Goal: Complete application form

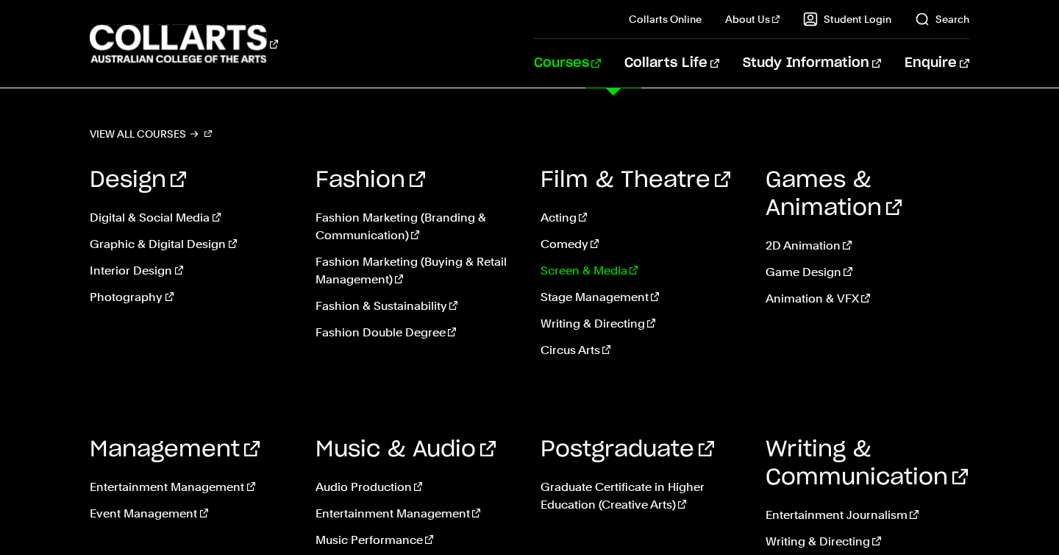
scroll to position [197, 0]
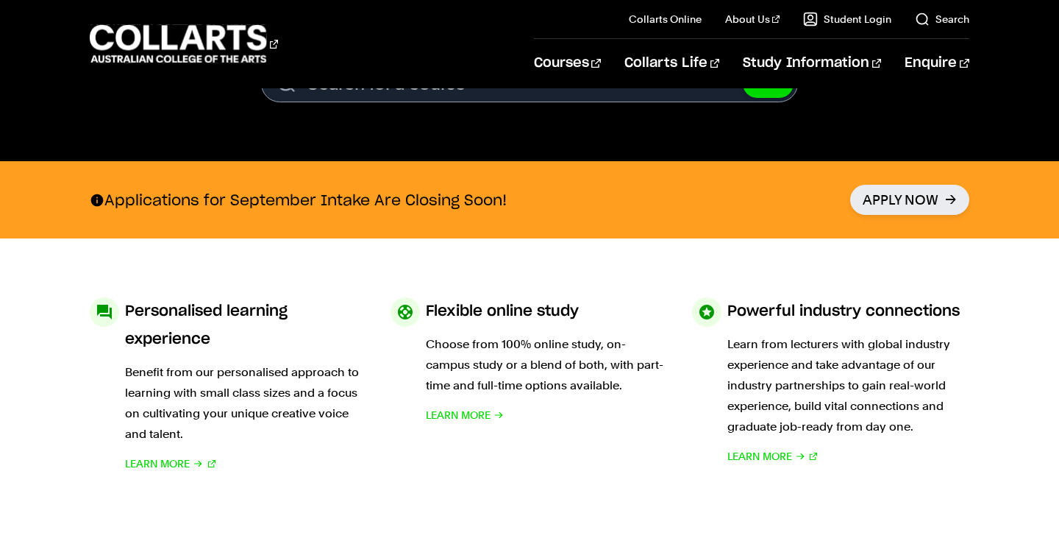
scroll to position [582, 0]
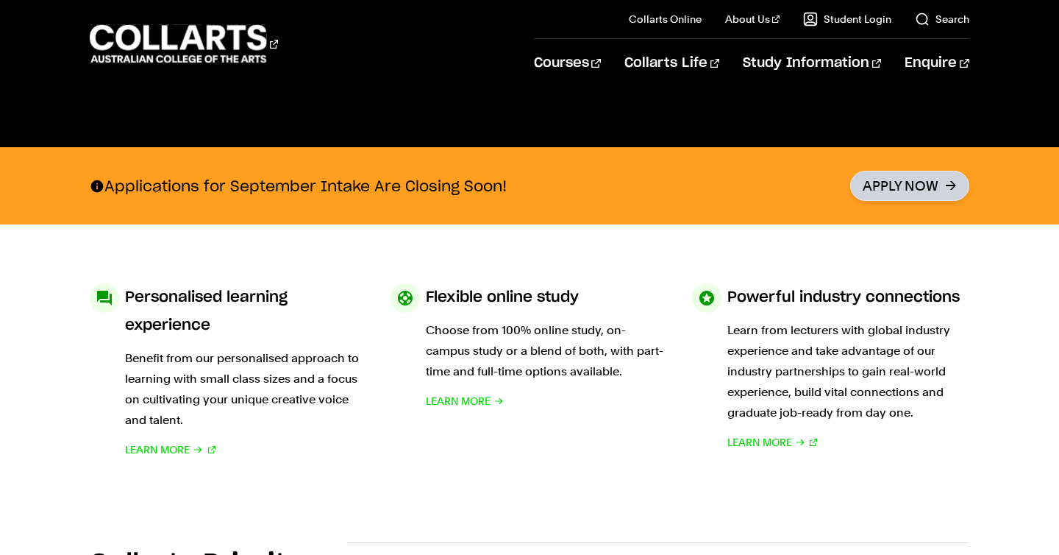
click at [912, 179] on link "Apply Now" at bounding box center [909, 186] width 119 height 30
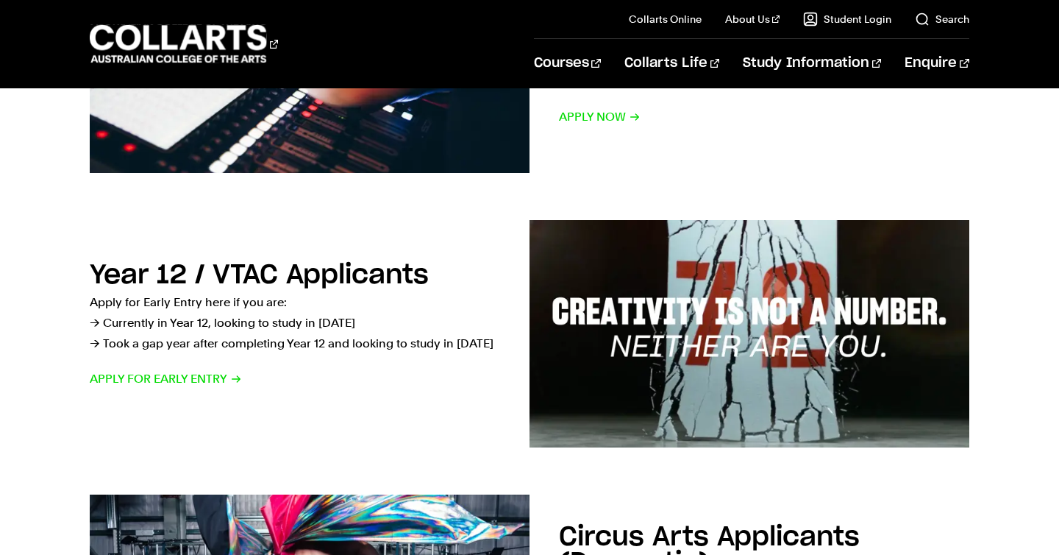
scroll to position [424, 0]
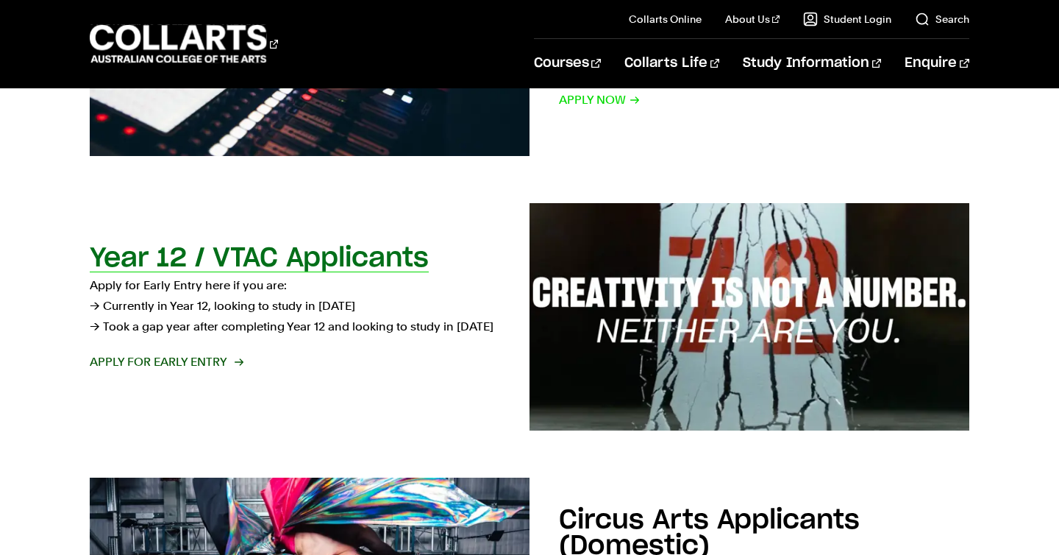
click at [212, 361] on span "Apply for Early Entry" at bounding box center [166, 362] width 152 height 21
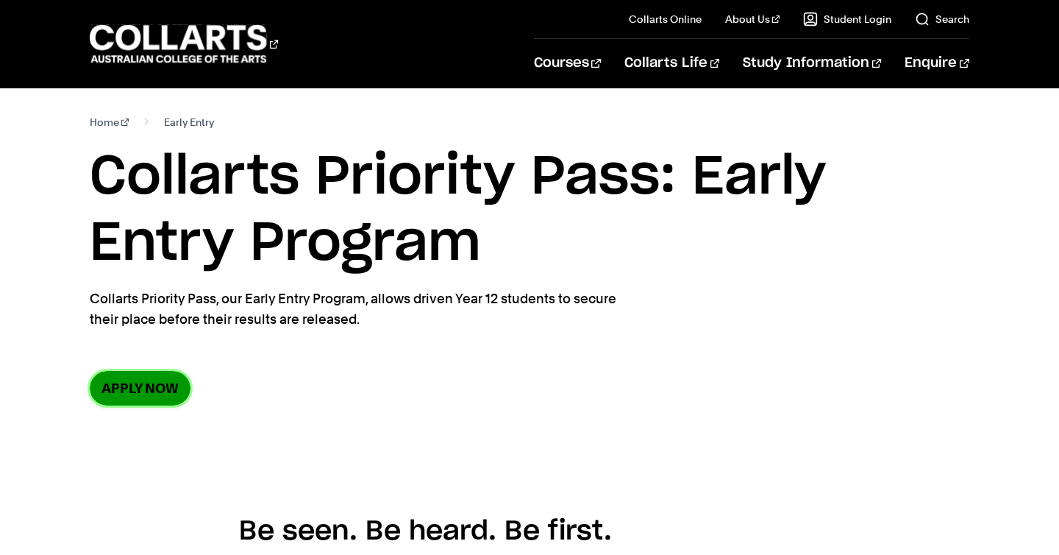
click at [162, 396] on link "Apply now" at bounding box center [140, 388] width 101 height 35
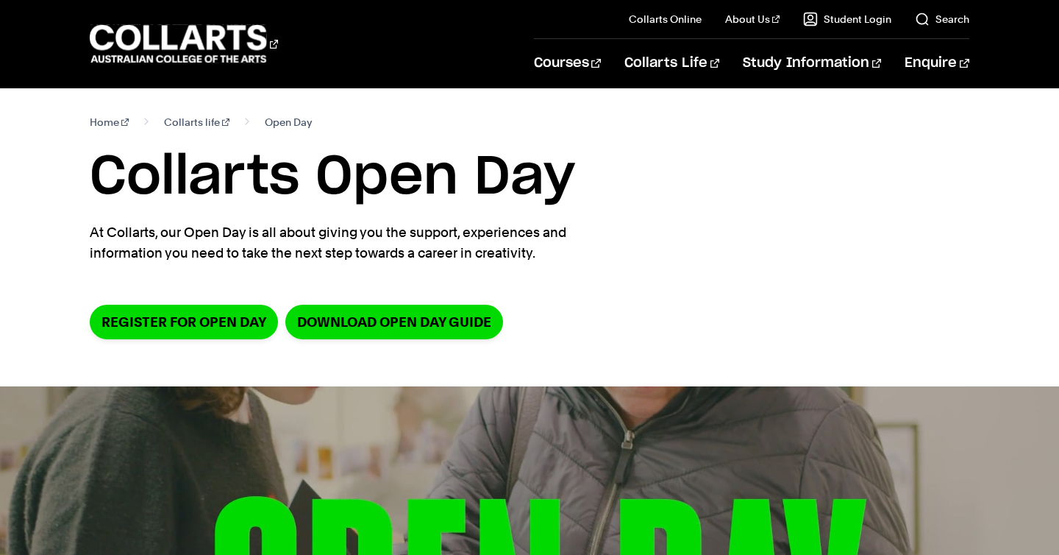
click at [285, 43] on div "Courses" at bounding box center [300, 44] width 421 height 42
click at [209, 63] on 1 "Go to homepage" at bounding box center [178, 44] width 177 height 38
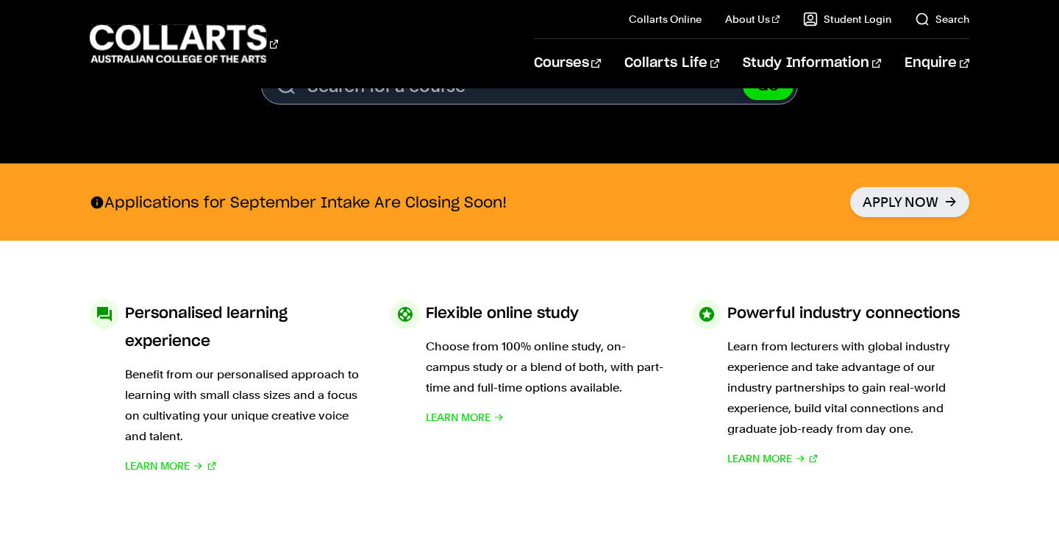
scroll to position [563, 0]
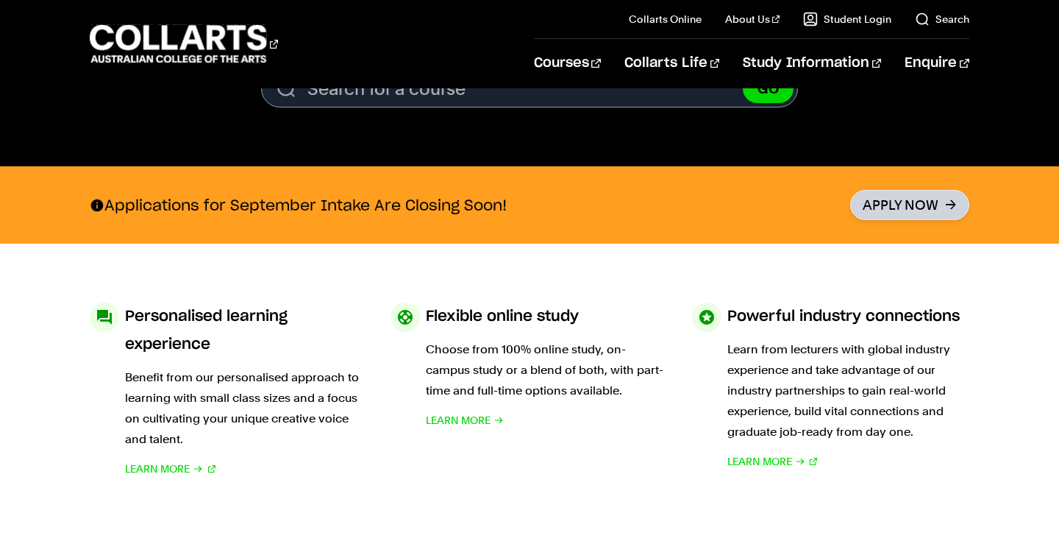
click at [889, 204] on link "Apply Now" at bounding box center [909, 205] width 119 height 30
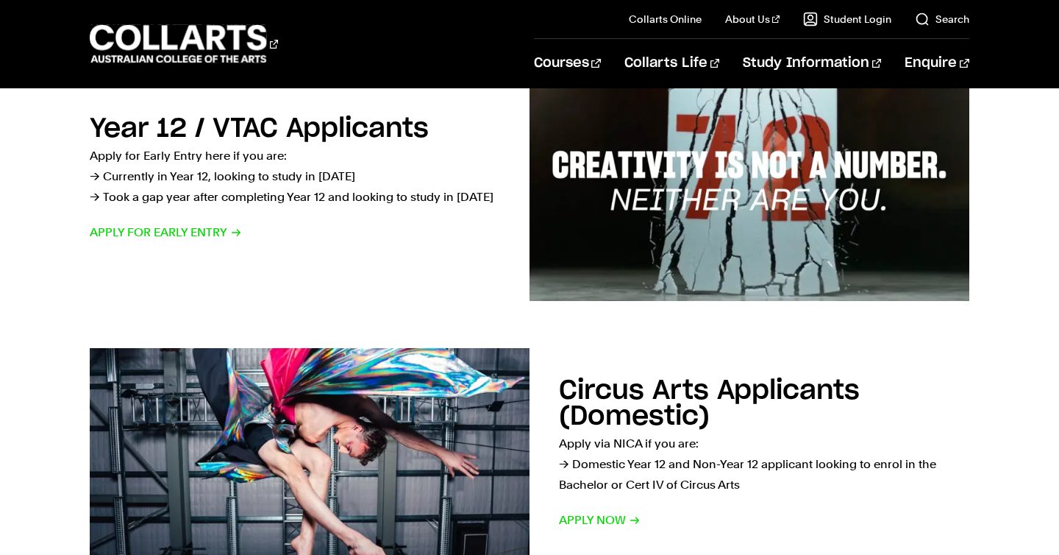
scroll to position [557, 0]
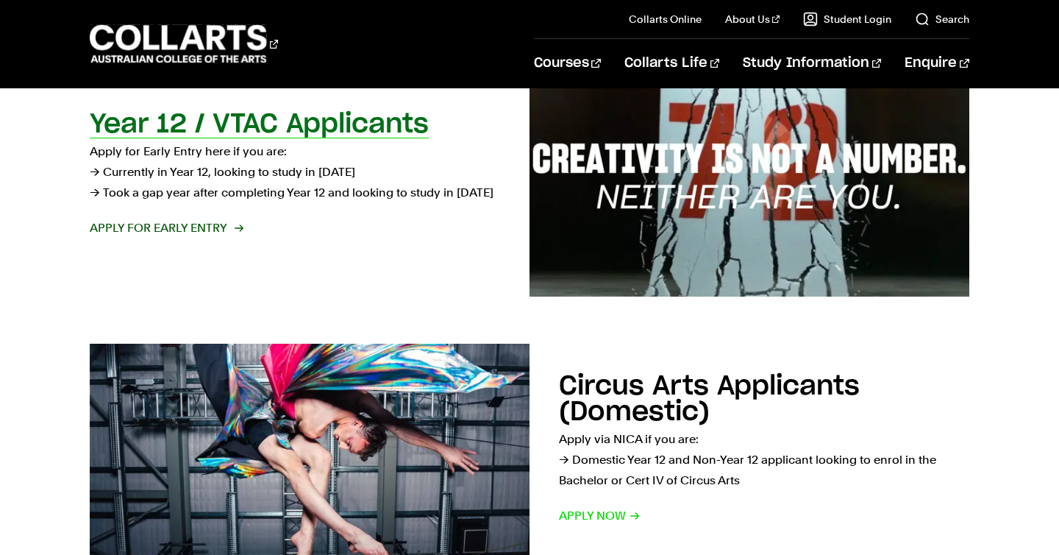
click at [165, 236] on span "Apply for Early Entry" at bounding box center [166, 228] width 152 height 21
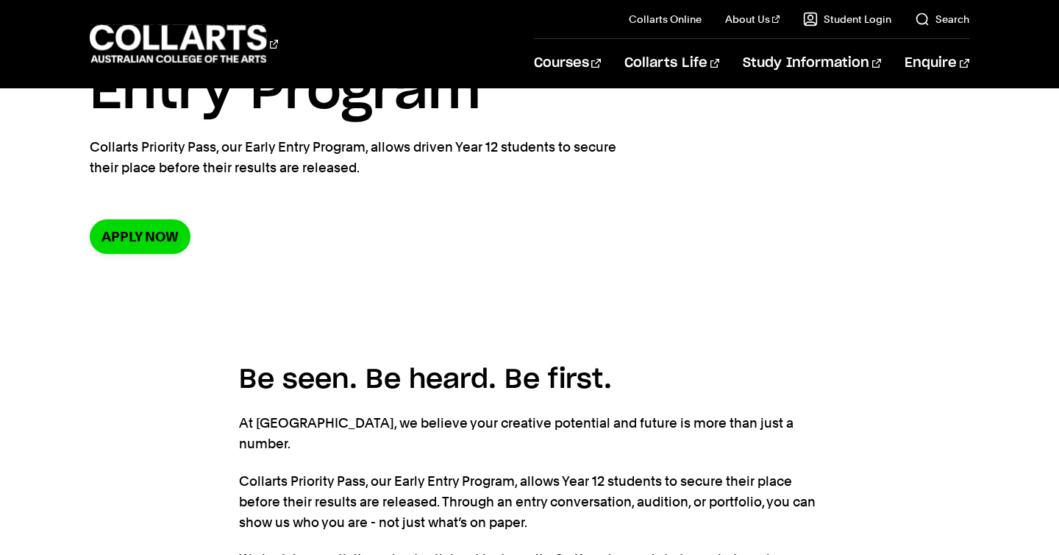
scroll to position [152, 0]
click at [163, 232] on link "Apply now" at bounding box center [140, 235] width 101 height 35
